Goal: Transaction & Acquisition: Book appointment/travel/reservation

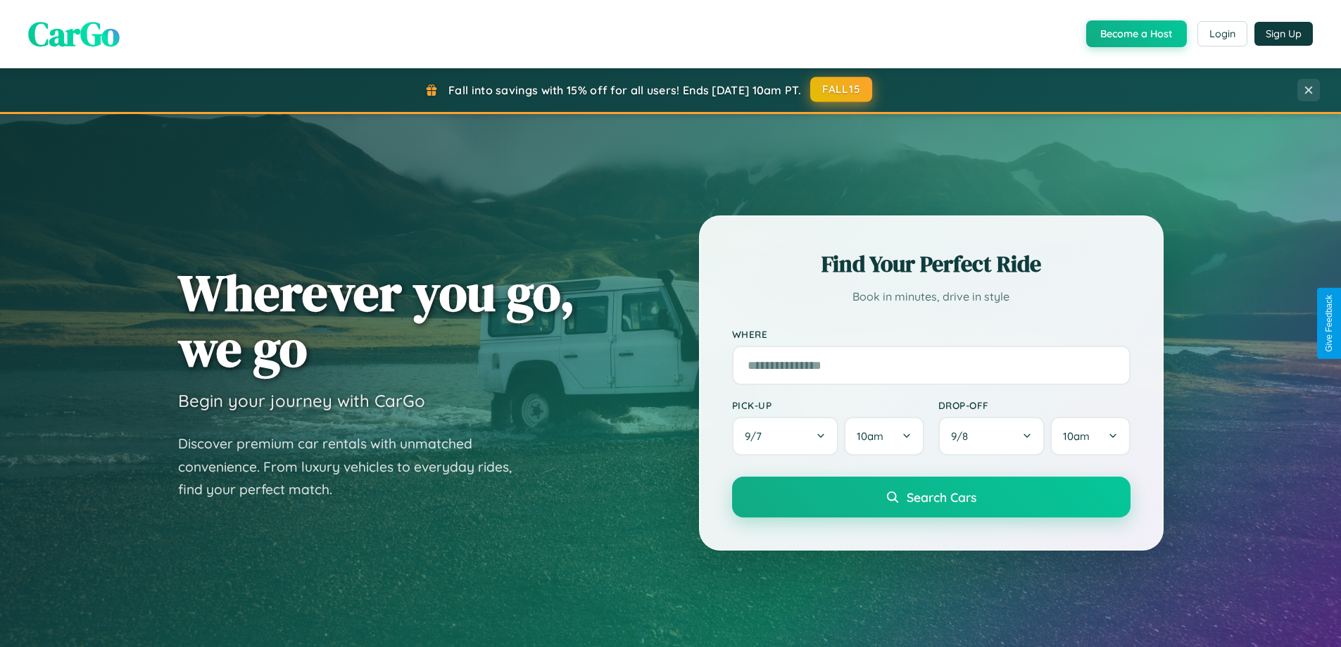
click at [842, 89] on button "FALL15" at bounding box center [841, 89] width 62 height 25
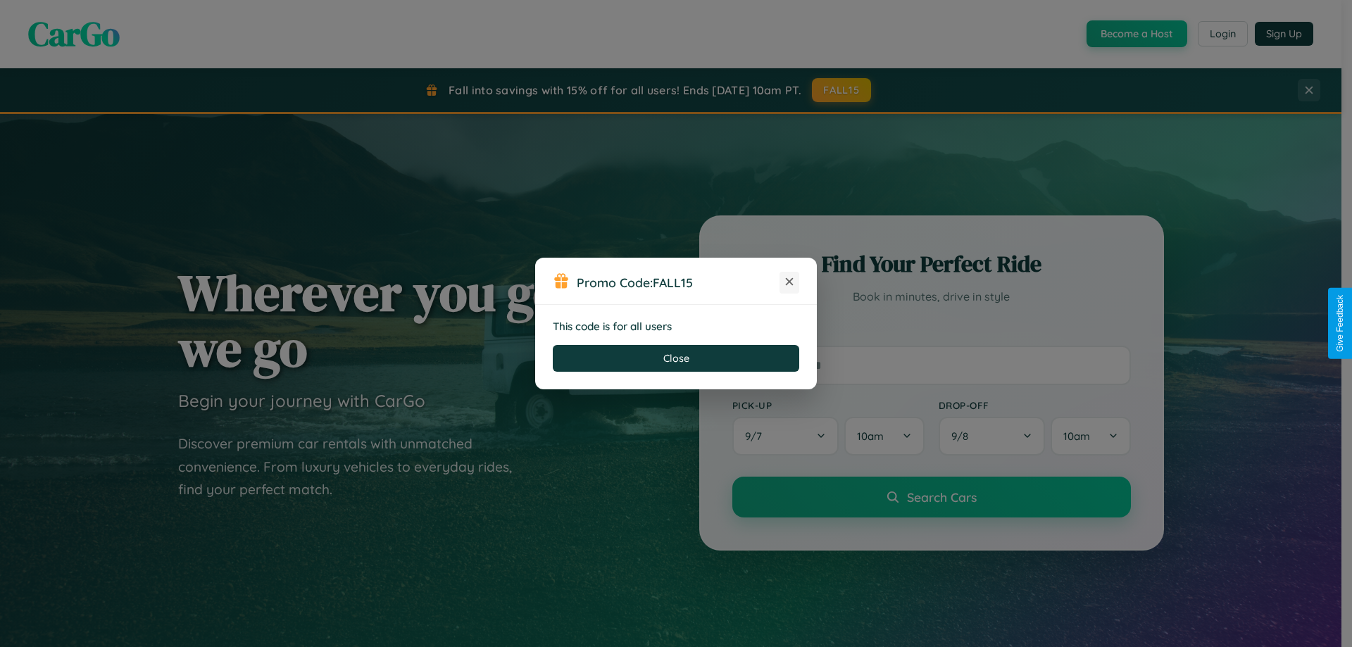
click at [789, 282] on icon at bounding box center [789, 282] width 14 height 14
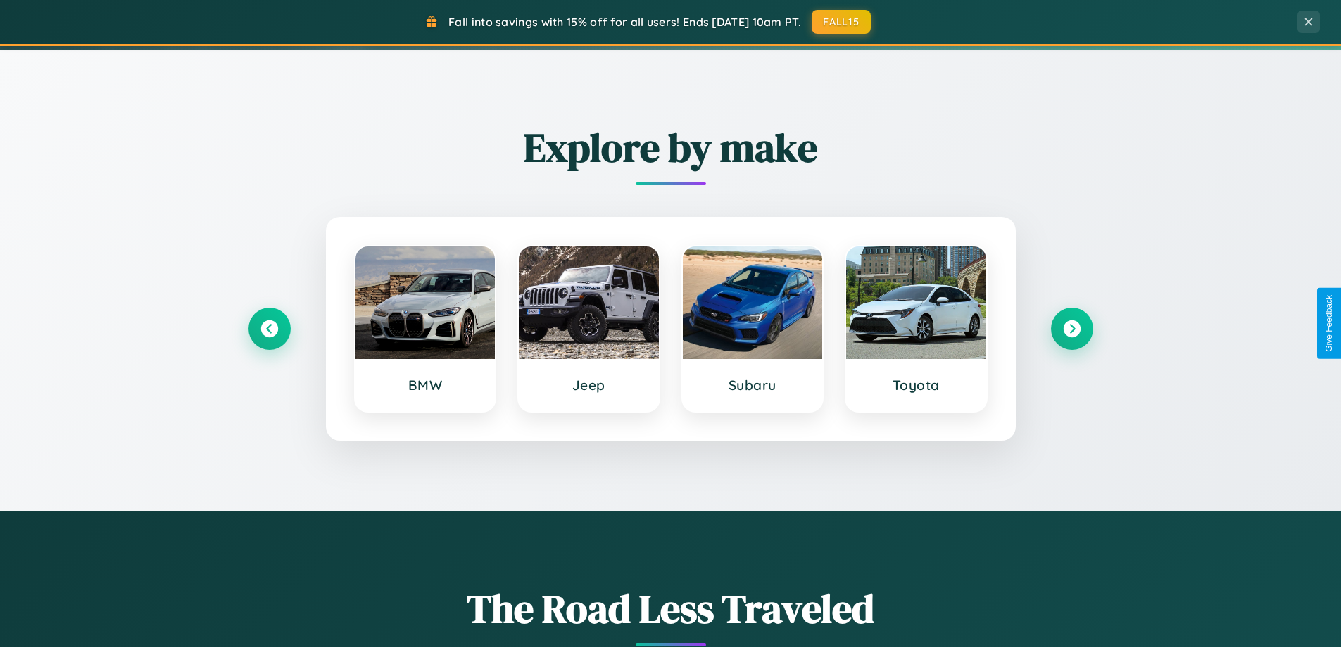
scroll to position [2262, 0]
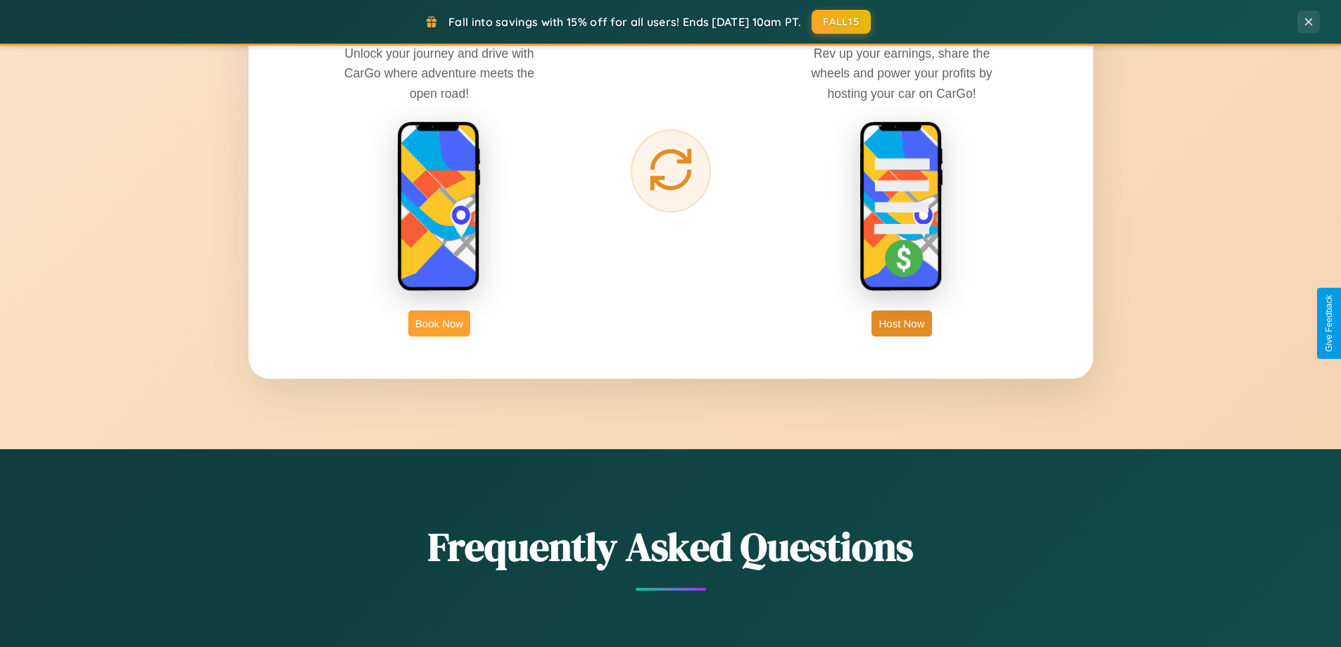
click at [439, 323] on button "Book Now" at bounding box center [439, 323] width 62 height 26
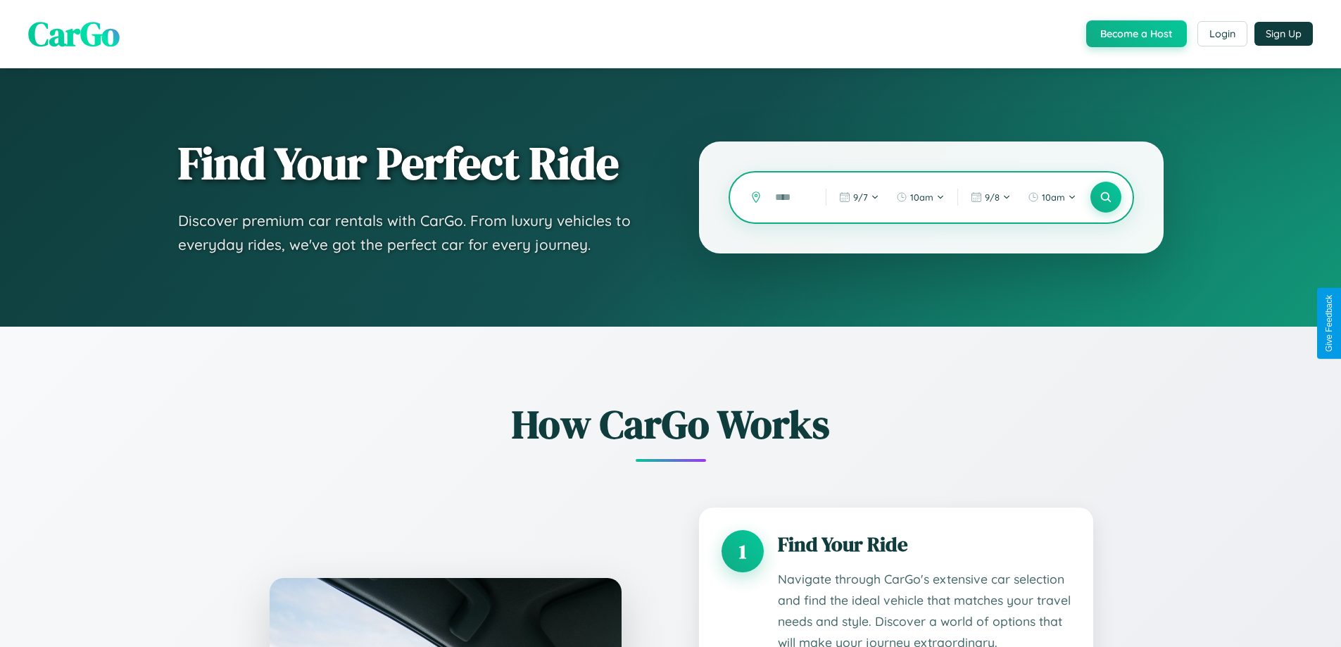
click at [790, 197] on input "text" at bounding box center [790, 197] width 44 height 25
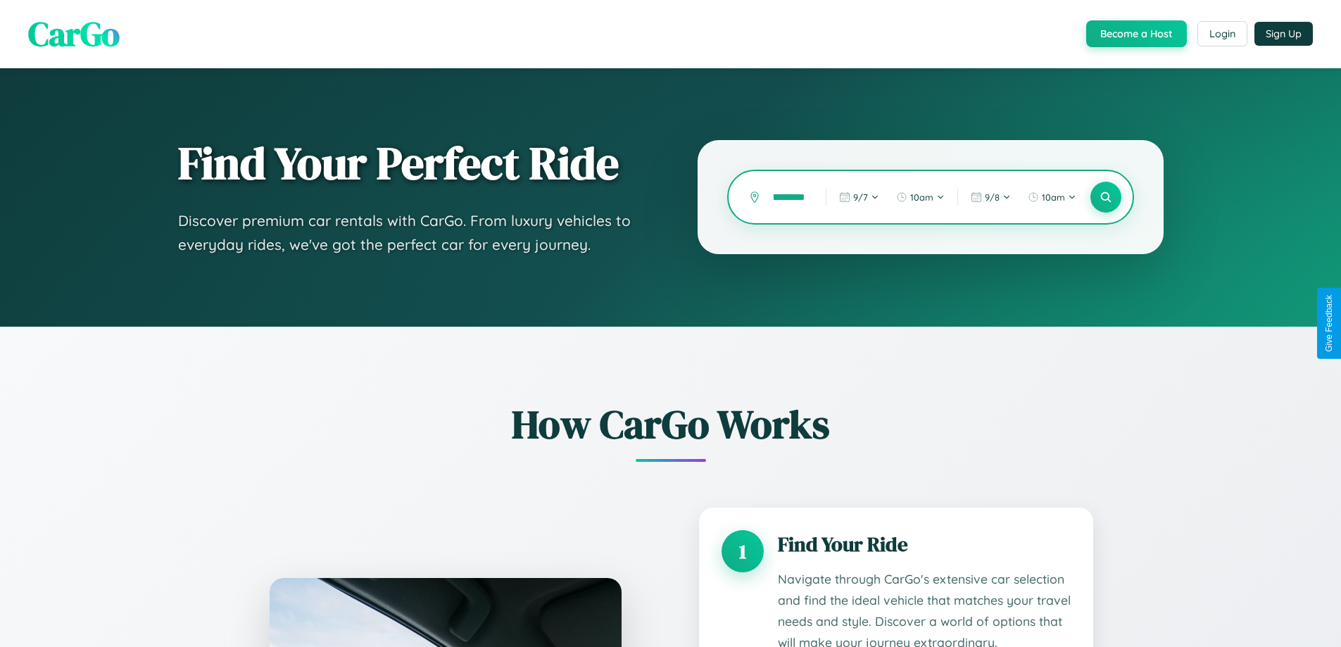
scroll to position [0, 25]
type input "**********"
click at [1105, 197] on icon at bounding box center [1105, 197] width 13 height 13
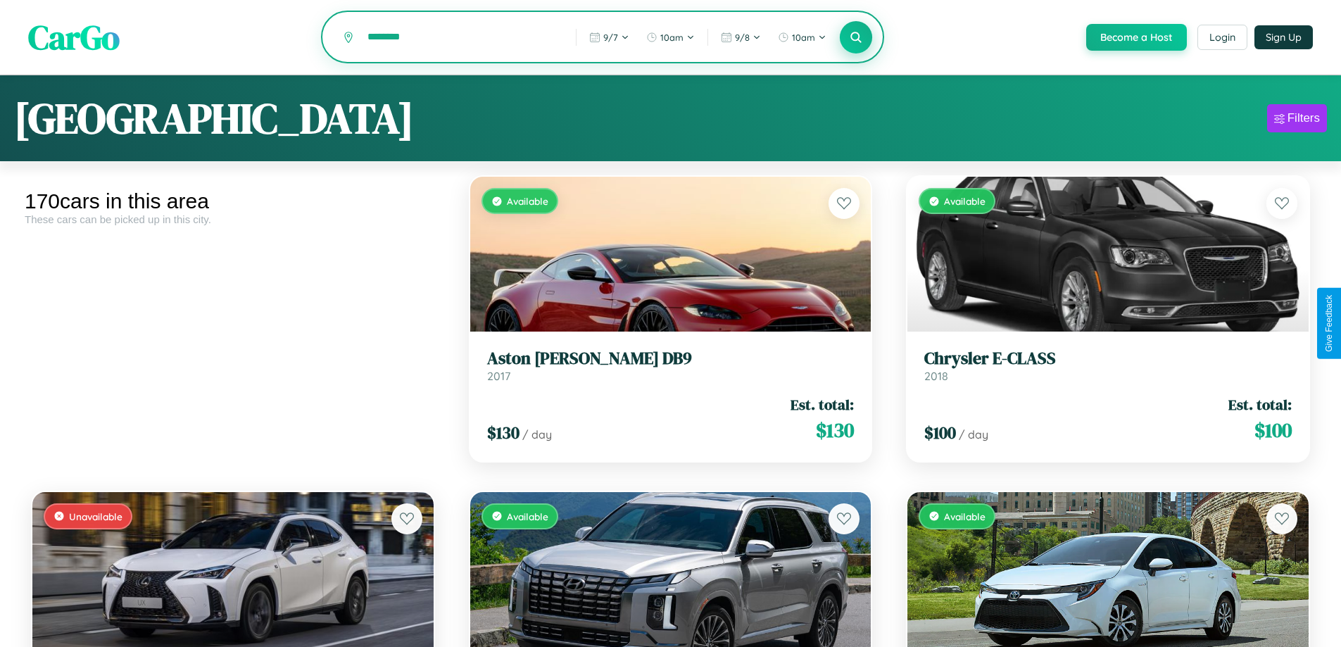
type input "********"
click at [855, 38] on icon at bounding box center [856, 36] width 13 height 13
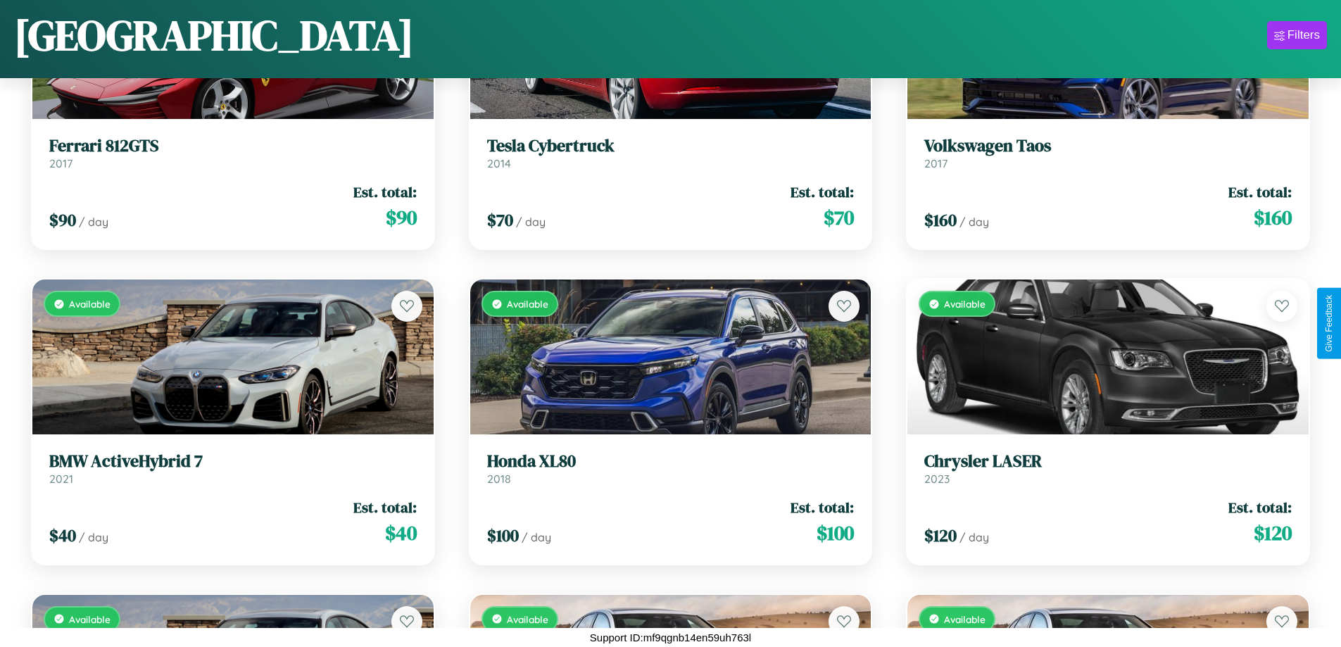
scroll to position [9971, 0]
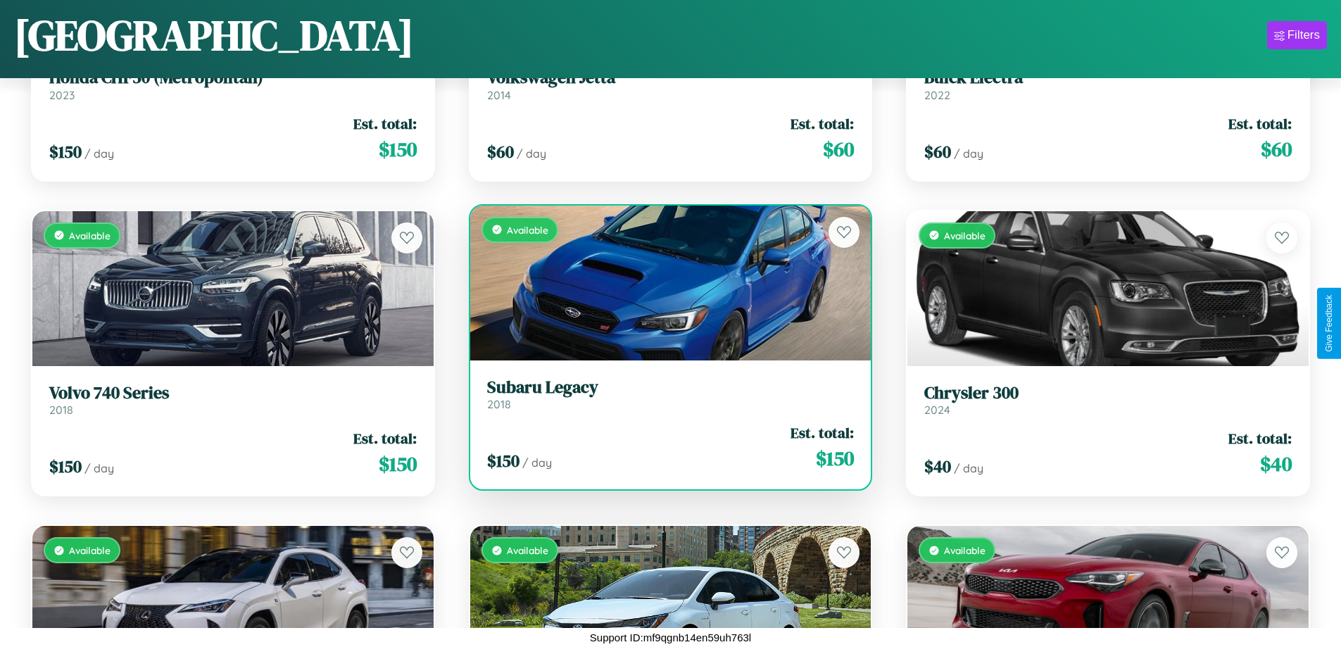
click at [665, 397] on link "Subaru Legacy 2018" at bounding box center [670, 394] width 367 height 34
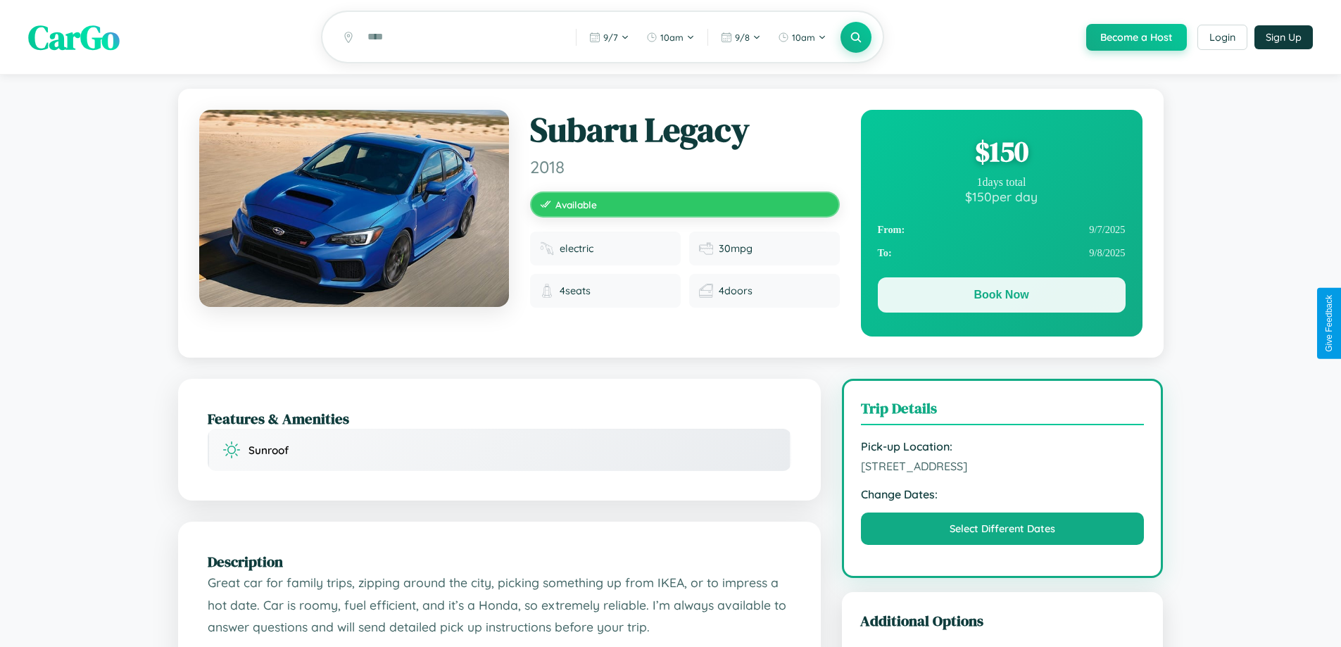
click at [1001, 297] on button "Book Now" at bounding box center [1002, 294] width 248 height 35
